Goal: Task Accomplishment & Management: Manage account settings

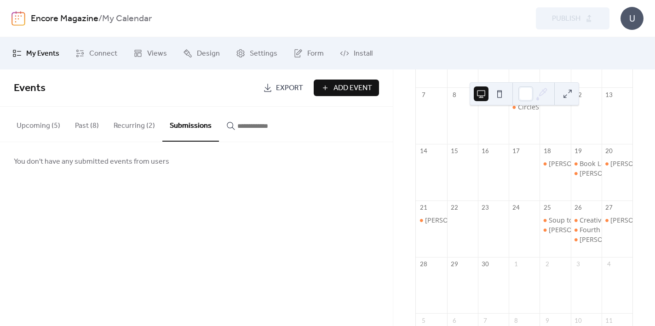
scroll to position [145, 0]
click at [583, 167] on div "Book Launch: "Crafting the Wheel of the Year"" at bounding box center [652, 162] width 144 height 9
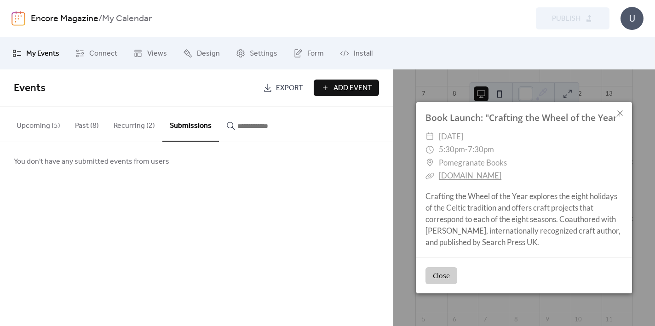
click at [47, 126] on button "Upcoming (5)" at bounding box center [38, 124] width 58 height 34
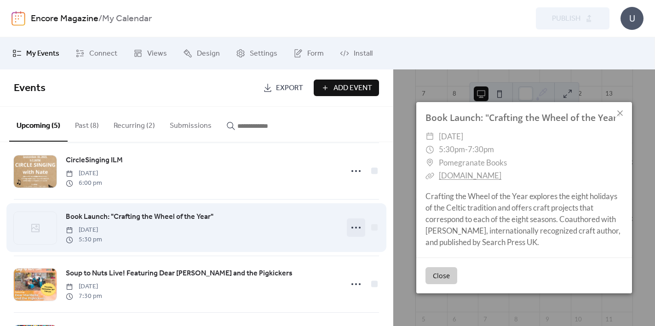
click at [353, 229] on circle at bounding box center [353, 228] width 2 height 2
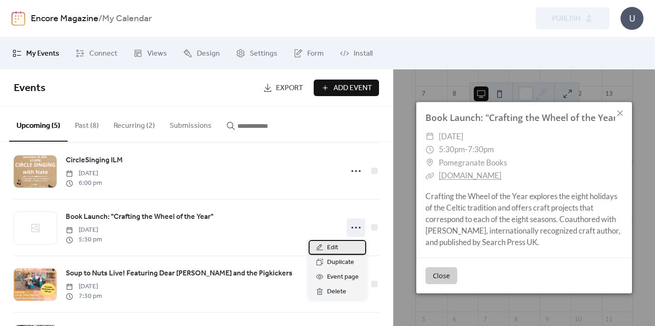
click at [332, 244] on span "Edit" at bounding box center [332, 248] width 11 height 11
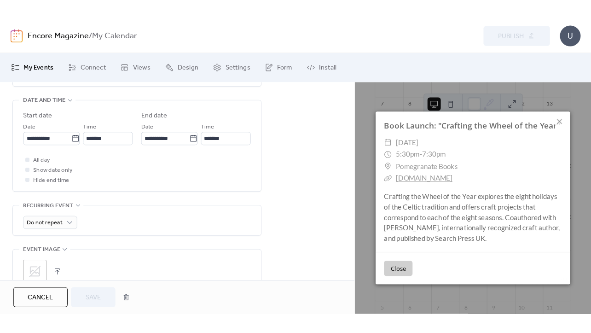
scroll to position [361, 0]
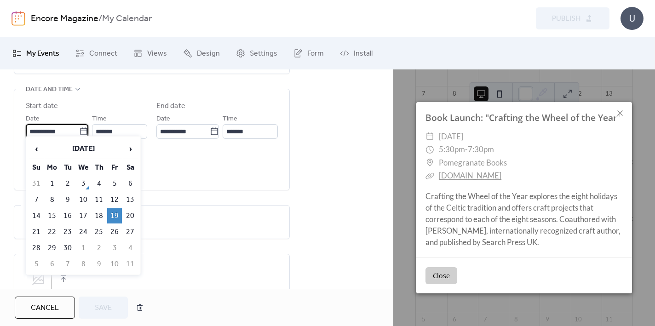
click at [66, 124] on input "**********" at bounding box center [52, 131] width 53 height 15
click at [118, 231] on td "26" at bounding box center [114, 232] width 15 height 15
type input "**********"
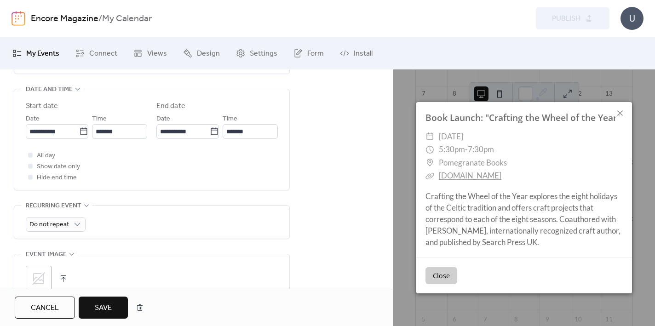
click at [109, 308] on span "Save" at bounding box center [103, 308] width 17 height 11
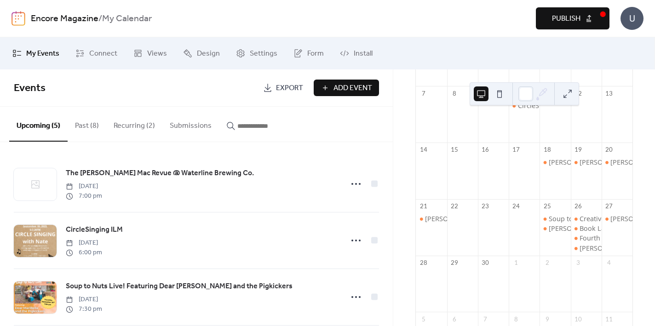
click at [568, 20] on span "Publish" at bounding box center [566, 18] width 29 height 11
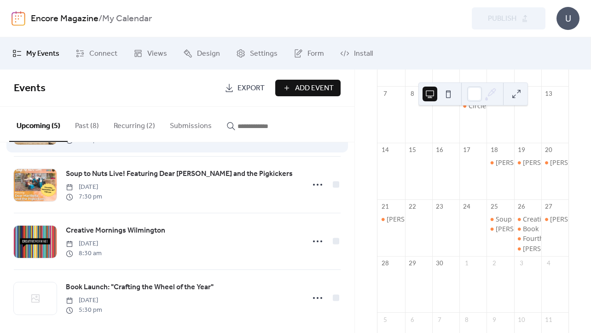
scroll to position [121, 0]
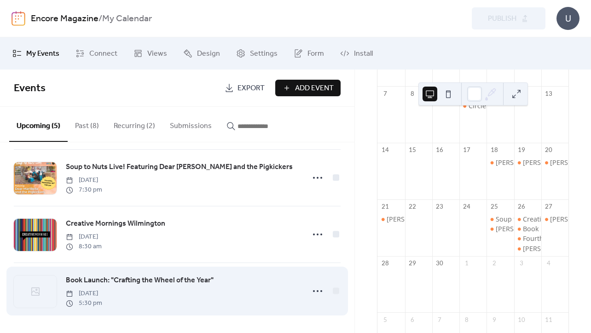
click at [120, 278] on span "Book Launch: "Crafting the Wheel of the Year"" at bounding box center [140, 280] width 148 height 11
